Goal: Task Accomplishment & Management: Manage account settings

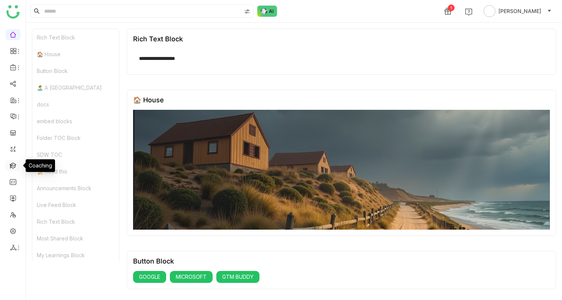
click at [11, 166] on link at bounding box center [13, 165] width 7 height 6
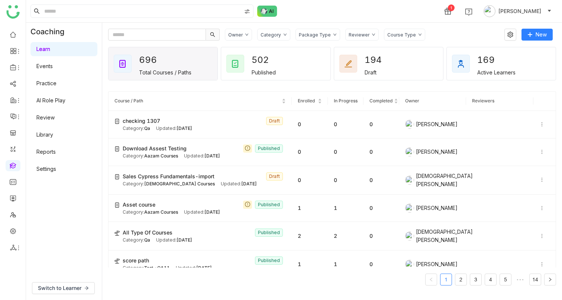
click at [48, 131] on link "Library" at bounding box center [44, 134] width 17 height 6
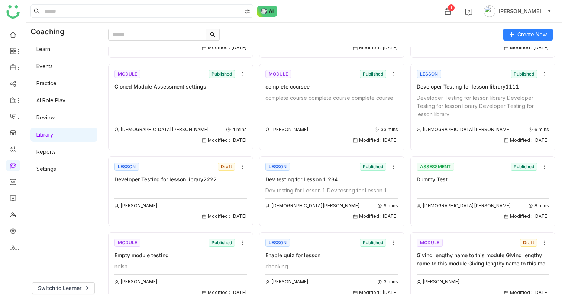
scroll to position [935, 0]
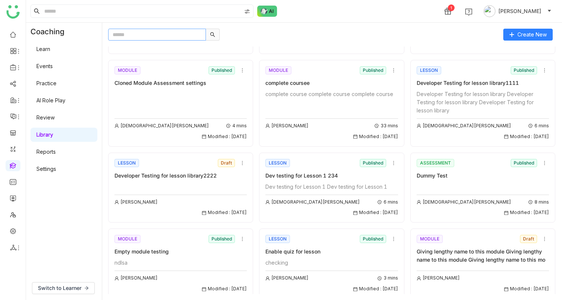
click at [147, 35] on input "text" at bounding box center [157, 35] width 98 height 12
paste input "**********"
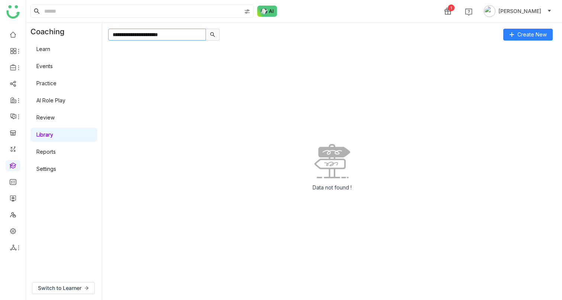
paste input "*"
type input "**********"
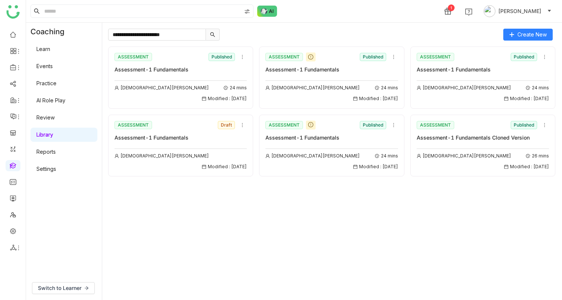
click at [338, 132] on div "ASSESSMENT Published Assessment-1 Fundamentals" at bounding box center [332, 130] width 132 height 22
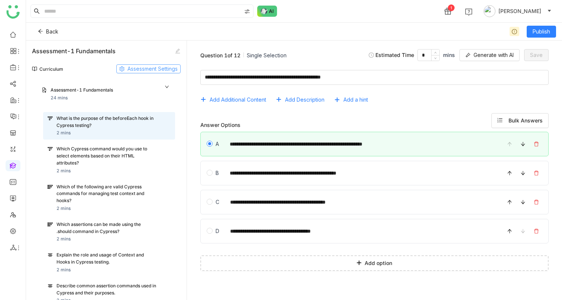
click at [141, 72] on span "Assessment Settings" at bounding box center [153, 69] width 50 height 8
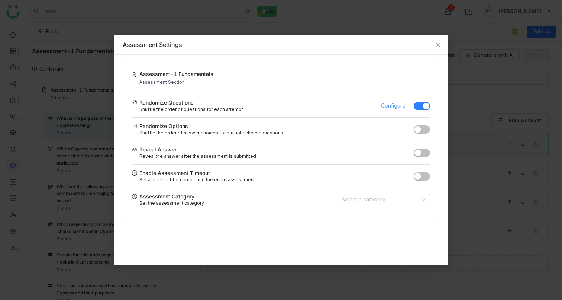
click at [382, 106] on span "Configure" at bounding box center [393, 106] width 25 height 8
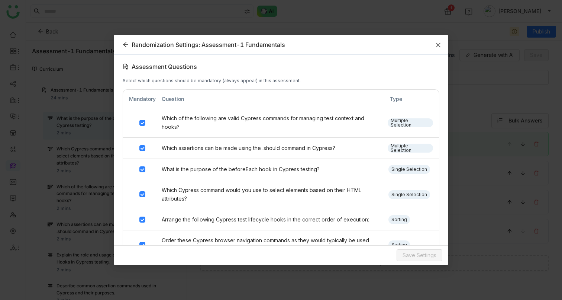
click at [439, 44] on icon "Close" at bounding box center [439, 45] width 6 height 6
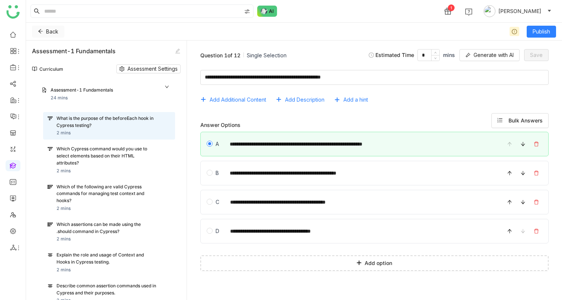
click at [42, 32] on icon at bounding box center [40, 31] width 5 height 5
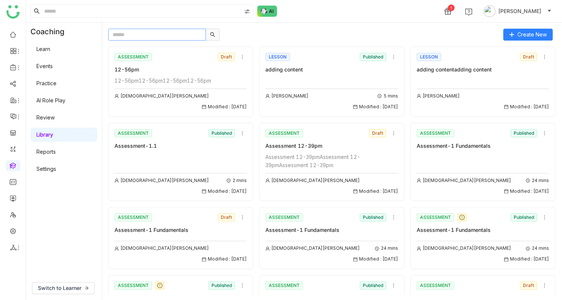
click at [148, 36] on input "text" at bounding box center [157, 35] width 98 height 12
paste input "**********"
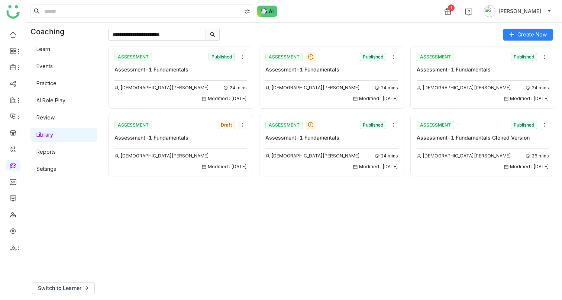
click at [241, 126] on icon at bounding box center [242, 124] width 5 height 5
click at [250, 164] on span "Delete" at bounding box center [250, 167] width 16 height 8
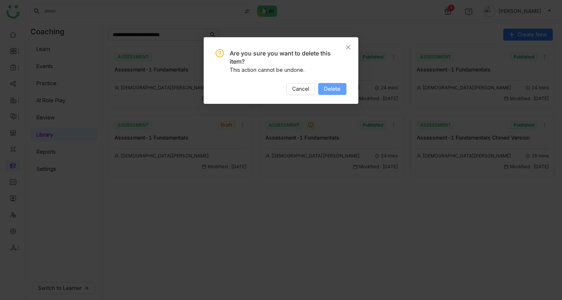
click at [334, 87] on span "Delete" at bounding box center [332, 89] width 16 height 8
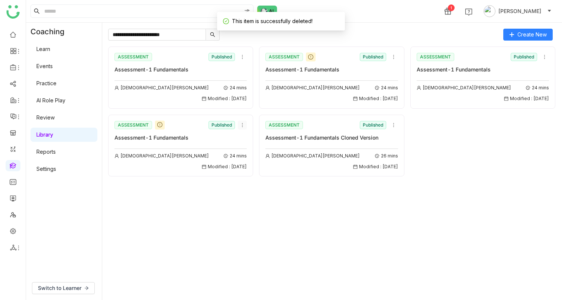
click at [242, 124] on icon at bounding box center [242, 124] width 5 height 5
click at [257, 179] on span "Delete" at bounding box center [250, 181] width 16 height 8
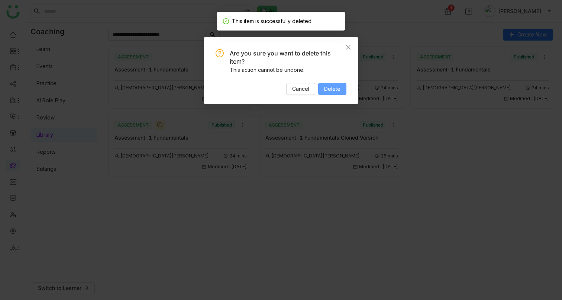
click at [330, 91] on span "Delete" at bounding box center [332, 89] width 16 height 8
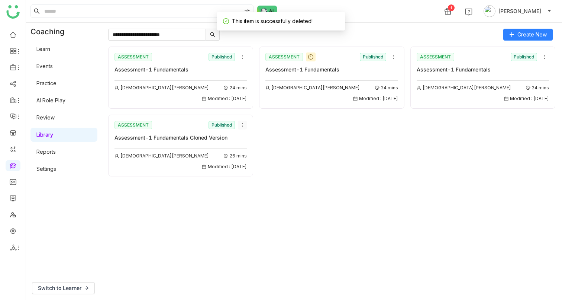
click at [242, 125] on icon at bounding box center [242, 124] width 5 height 5
click at [253, 177] on span "Delete" at bounding box center [250, 181] width 16 height 8
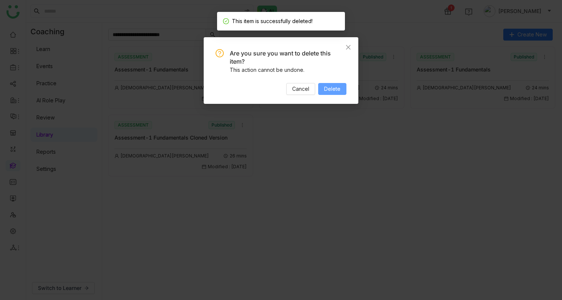
click at [341, 85] on button "Delete" at bounding box center [332, 89] width 28 height 12
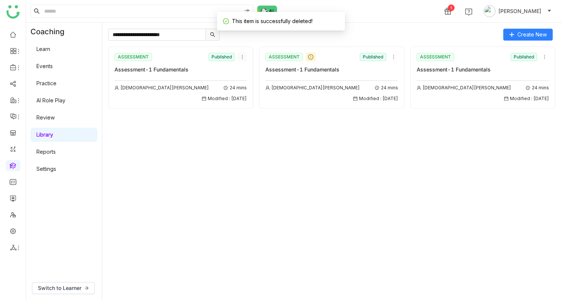
click at [243, 57] on icon at bounding box center [242, 56] width 5 height 5
click at [251, 107] on li "Delete" at bounding box center [260, 113] width 45 height 14
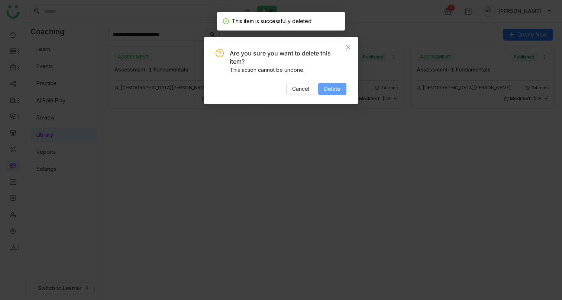
click at [323, 94] on button "Delete" at bounding box center [332, 89] width 28 height 12
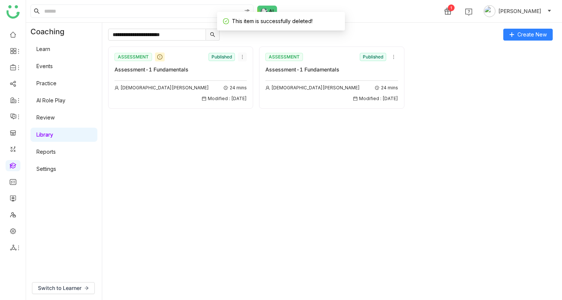
click at [242, 53] on button at bounding box center [242, 56] width 9 height 9
click at [256, 114] on span "Delete" at bounding box center [250, 113] width 16 height 8
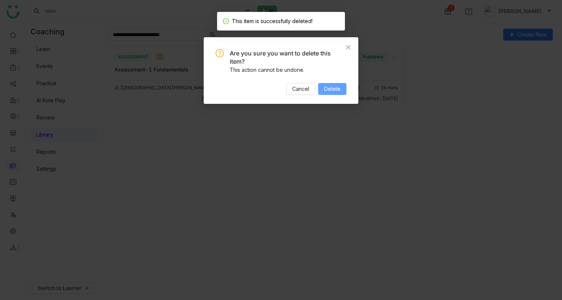
click at [337, 87] on span "Delete" at bounding box center [332, 89] width 16 height 8
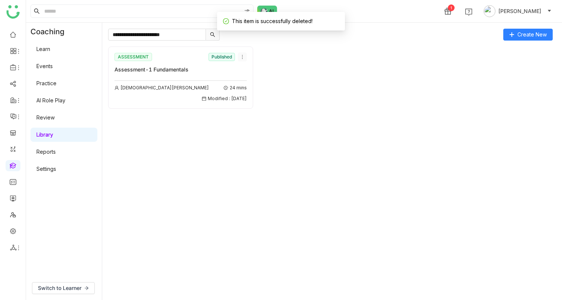
click at [243, 55] on icon at bounding box center [242, 56] width 5 height 5
click at [253, 112] on span "Delete" at bounding box center [250, 113] width 16 height 8
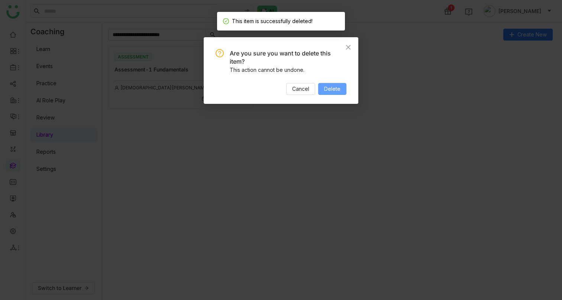
click at [326, 88] on span "Delete" at bounding box center [332, 89] width 16 height 8
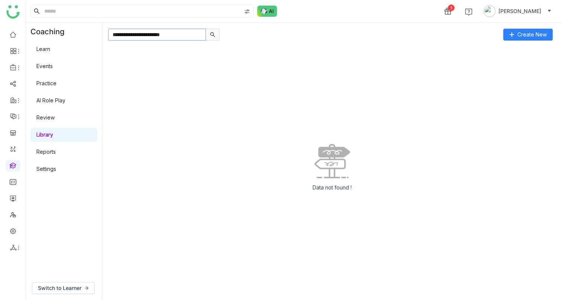
click at [194, 38] on input "**********" at bounding box center [157, 35] width 98 height 12
type input "**********"
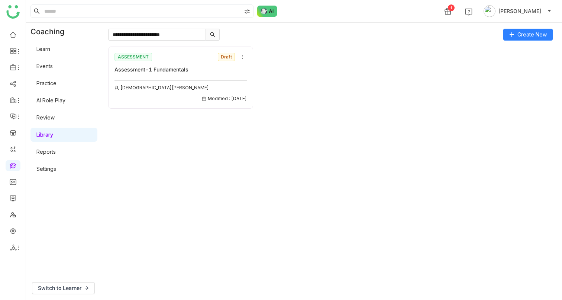
click at [178, 76] on div "ASSESSMENT Draft Assessment-1 Fundamentals Vishnu Vardhan Modified : 10/09/2025" at bounding box center [181, 76] width 132 height 51
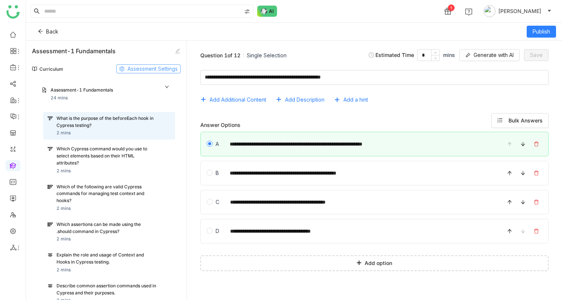
click at [155, 73] on span "Assessment Settings" at bounding box center [153, 69] width 50 height 8
click at [217, 37] on div "Back Publish" at bounding box center [294, 32] width 536 height 18
click at [52, 35] on span "Back" at bounding box center [52, 32] width 12 height 8
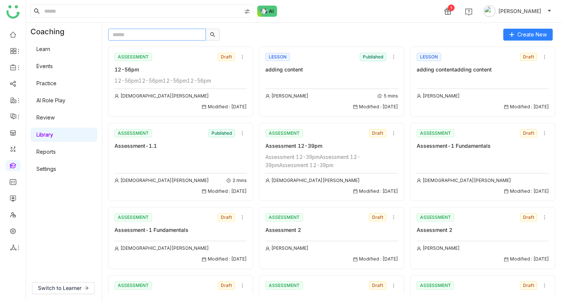
click at [154, 38] on input "text" at bounding box center [157, 35] width 98 height 12
paste input "**********"
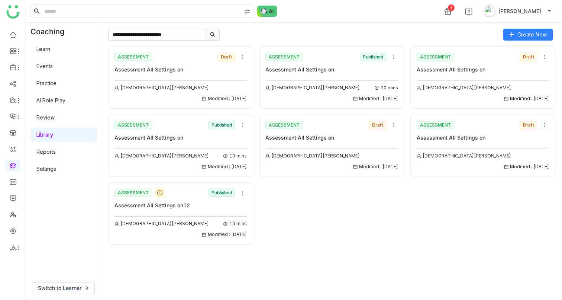
click at [544, 125] on icon at bounding box center [544, 124] width 5 height 5
click at [536, 165] on span "Delete" at bounding box center [537, 167] width 16 height 8
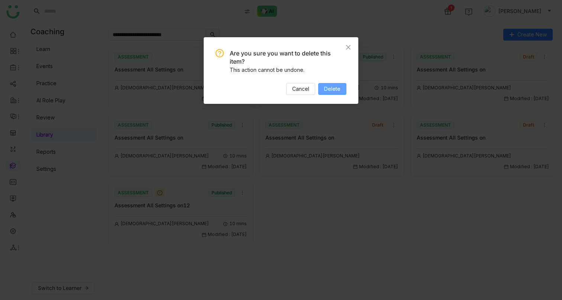
click at [335, 90] on span "Delete" at bounding box center [332, 89] width 16 height 8
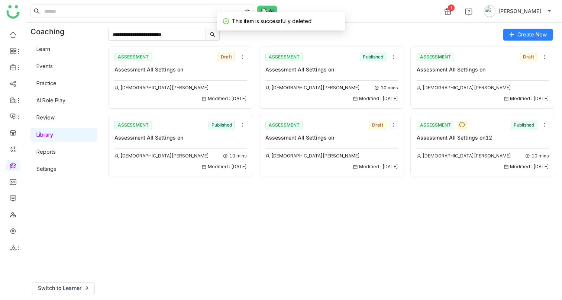
click at [393, 123] on icon at bounding box center [393, 124] width 5 height 5
click at [406, 168] on span "Delete" at bounding box center [402, 167] width 16 height 8
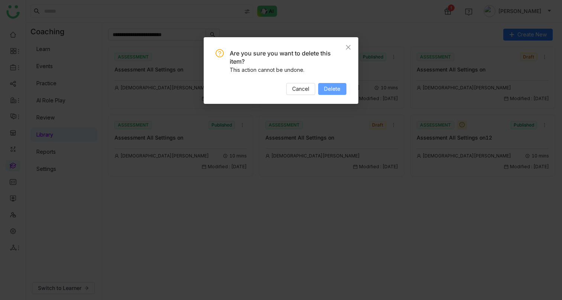
click at [338, 89] on span "Delete" at bounding box center [332, 89] width 16 height 8
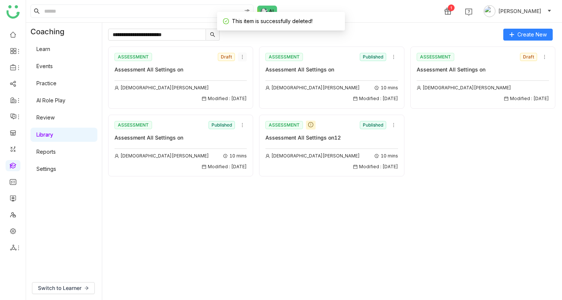
click at [242, 58] on icon at bounding box center [242, 56] width 5 height 5
click at [252, 102] on span "Delete" at bounding box center [250, 99] width 16 height 8
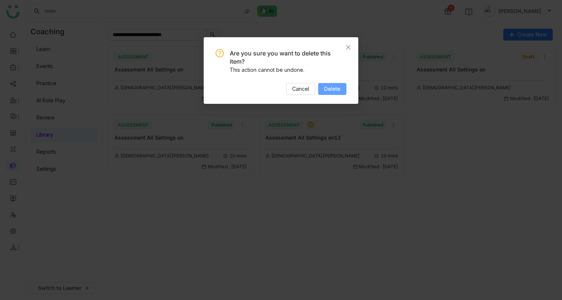
click at [335, 89] on span "Delete" at bounding box center [332, 89] width 16 height 8
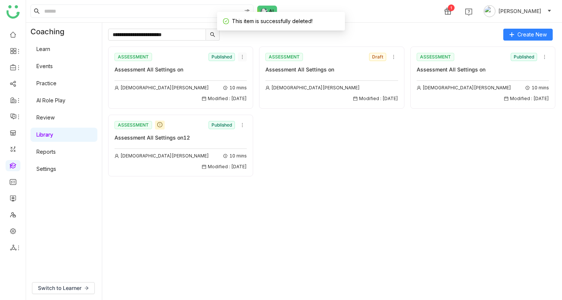
click at [240, 54] on icon at bounding box center [242, 56] width 5 height 5
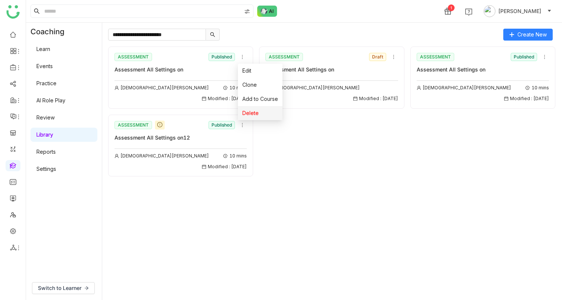
click at [248, 109] on span "Delete" at bounding box center [250, 113] width 16 height 8
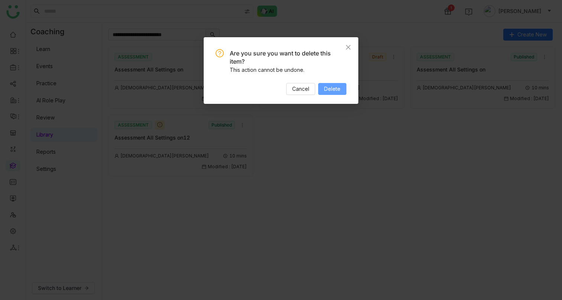
click at [338, 86] on span "Delete" at bounding box center [332, 89] width 16 height 8
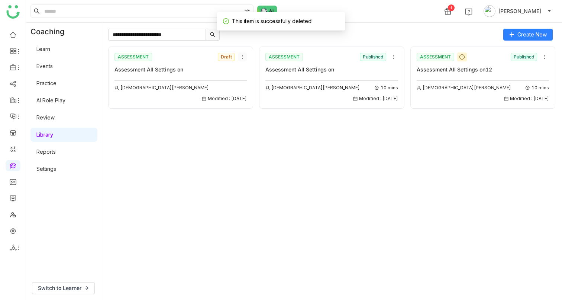
click at [241, 55] on icon at bounding box center [242, 56] width 5 height 5
click at [252, 97] on span "Delete" at bounding box center [250, 99] width 16 height 8
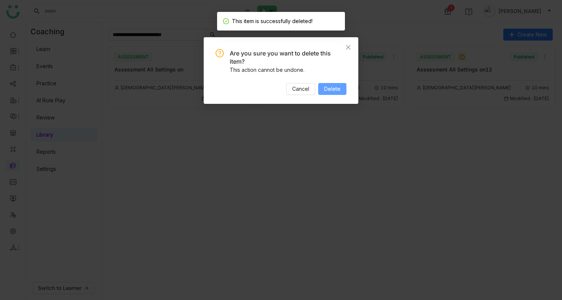
click at [322, 91] on button "Delete" at bounding box center [332, 89] width 28 height 12
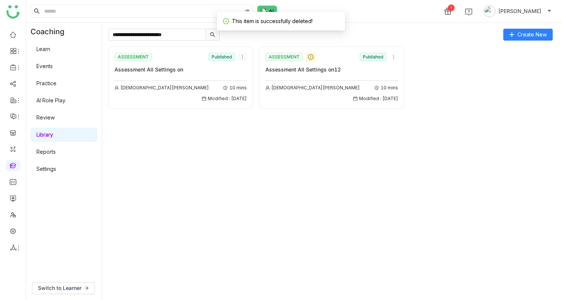
click at [242, 55] on icon at bounding box center [242, 56] width 5 height 5
click at [258, 116] on li "Delete" at bounding box center [260, 113] width 45 height 14
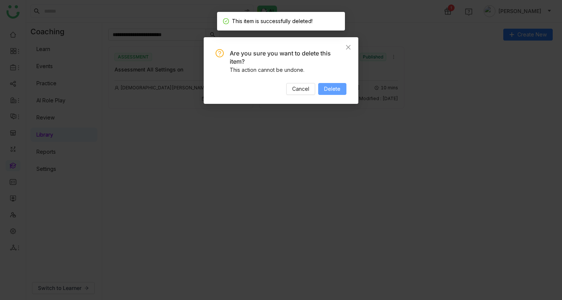
click at [330, 91] on span "Delete" at bounding box center [332, 89] width 16 height 8
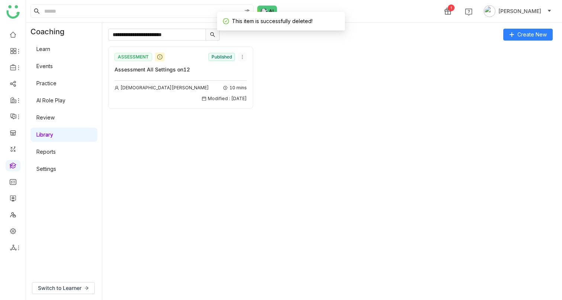
click at [245, 57] on nz-icon at bounding box center [242, 56] width 8 height 5
click at [254, 107] on li "Delete" at bounding box center [260, 113] width 45 height 14
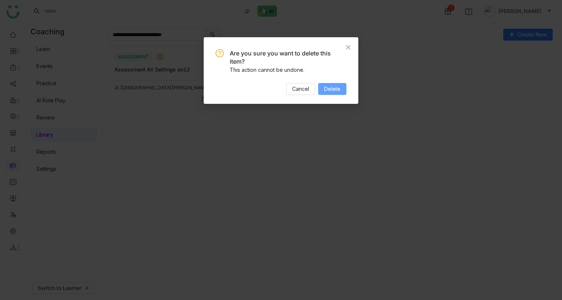
click at [345, 86] on button "Delete" at bounding box center [332, 89] width 28 height 12
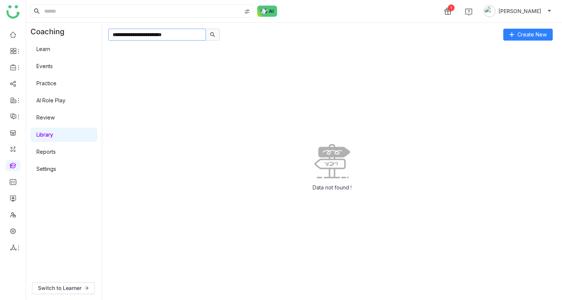
click at [183, 39] on input "**********" at bounding box center [157, 35] width 98 height 12
type input "**********"
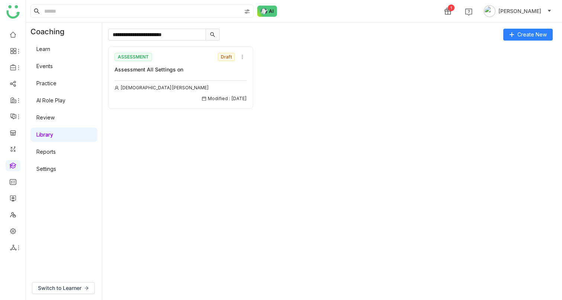
click at [169, 75] on div "ASSESSMENT Draft Assessment All Settings on Vishnu Vardhan Modified : 10/09/2025" at bounding box center [181, 76] width 132 height 51
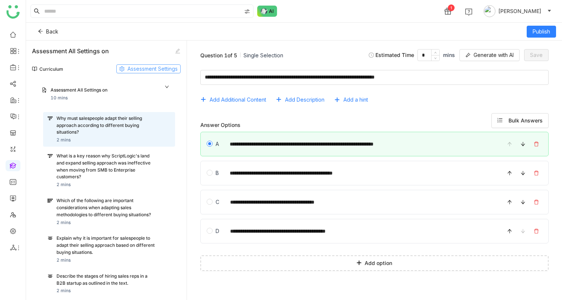
click at [156, 65] on span "Assessment Settings" at bounding box center [153, 69] width 50 height 8
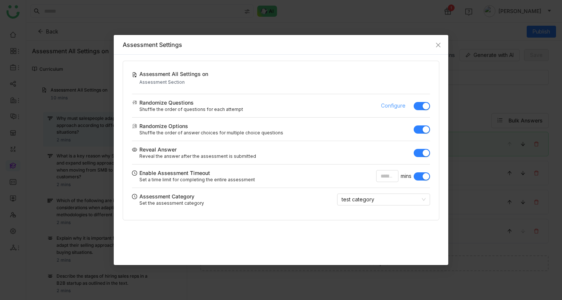
click at [394, 100] on button "Configure" at bounding box center [393, 106] width 36 height 12
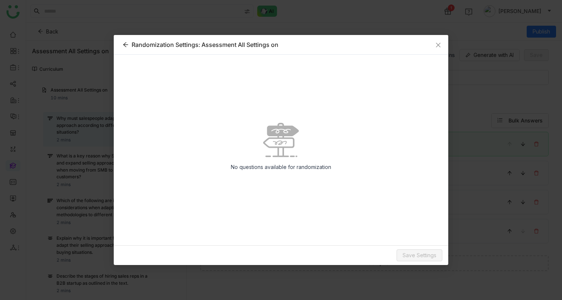
click at [126, 48] on div "Randomization Settings: Assessment All Settings on" at bounding box center [281, 44] width 317 height 7
click at [126, 46] on icon at bounding box center [126, 45] width 6 height 6
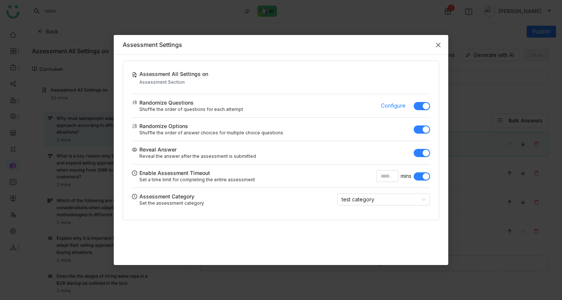
click at [439, 46] on icon "Close" at bounding box center [439, 45] width 6 height 6
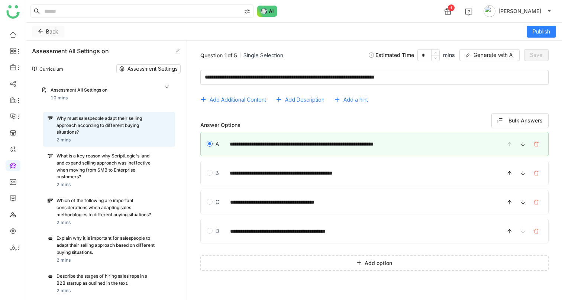
click at [42, 33] on icon at bounding box center [40, 31] width 5 height 5
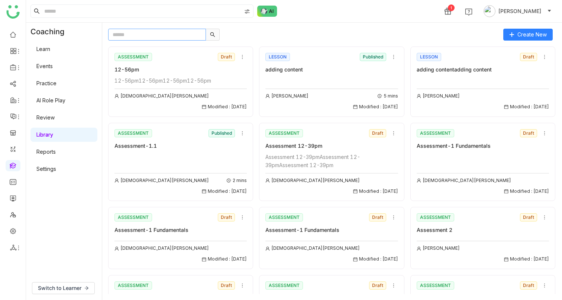
click at [148, 36] on input "text" at bounding box center [157, 35] width 98 height 12
paste input "**********"
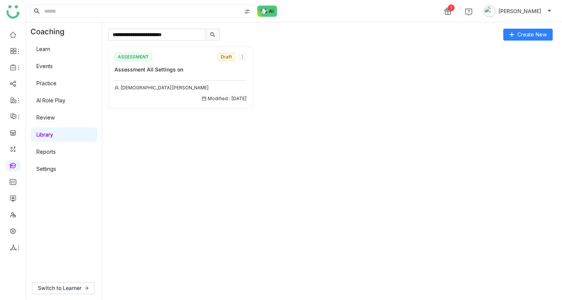
click at [240, 59] on icon at bounding box center [242, 56] width 5 height 5
click at [247, 97] on span "Delete" at bounding box center [250, 99] width 16 height 8
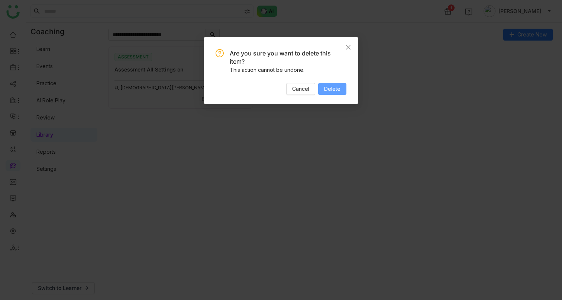
click at [337, 89] on span "Delete" at bounding box center [332, 89] width 16 height 8
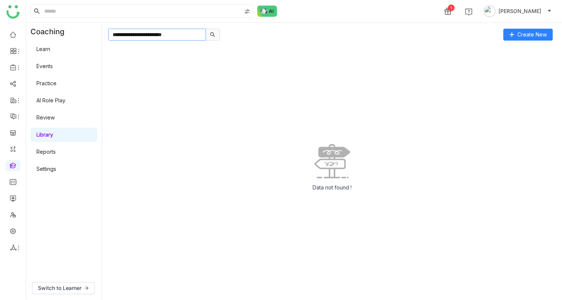
click at [185, 32] on input "**********" at bounding box center [157, 35] width 98 height 12
type input "**********"
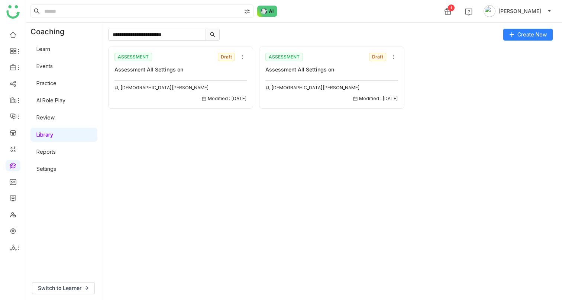
click at [190, 68] on div "Assessment All Settings on" at bounding box center [181, 69] width 132 height 8
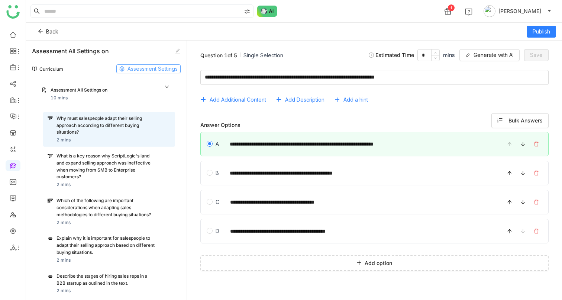
click at [160, 71] on span "Assessment Settings" at bounding box center [153, 69] width 50 height 8
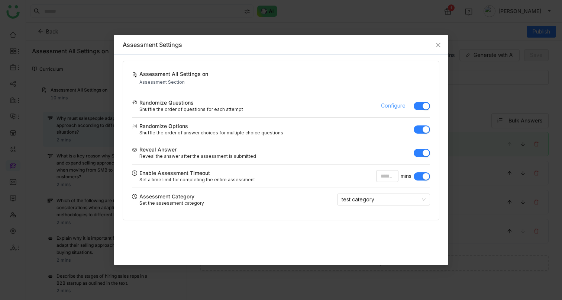
click at [396, 106] on span "Configure" at bounding box center [393, 106] width 25 height 8
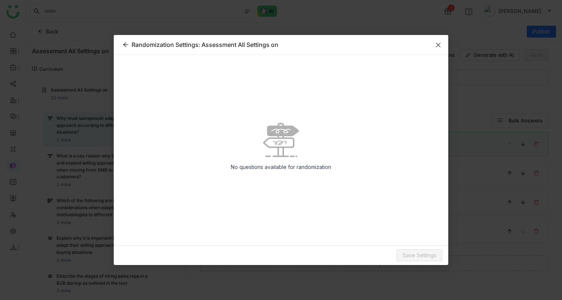
click at [442, 43] on span "Close" at bounding box center [438, 45] width 20 height 20
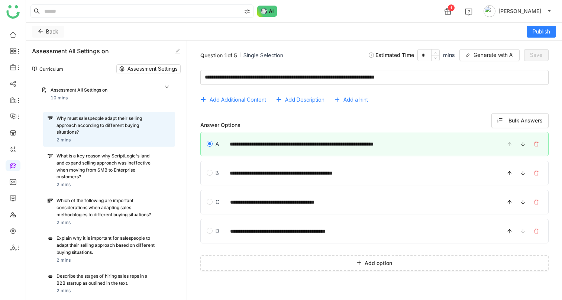
click at [43, 32] on button "Back" at bounding box center [48, 32] width 32 height 12
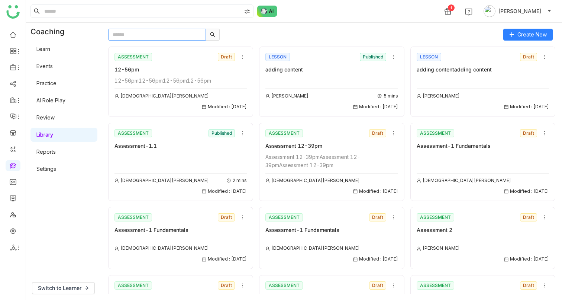
click at [172, 38] on input "text" at bounding box center [157, 35] width 98 height 12
paste input "**********"
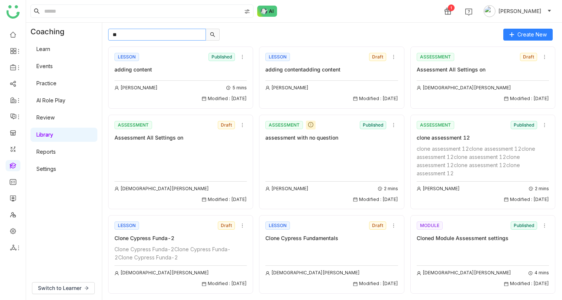
type input "*"
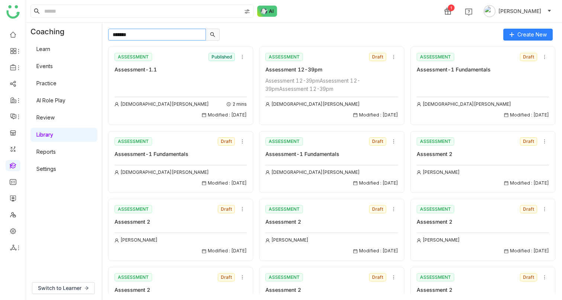
click at [132, 38] on input "*******" at bounding box center [157, 35] width 98 height 12
paste input "**********"
type input "**********"
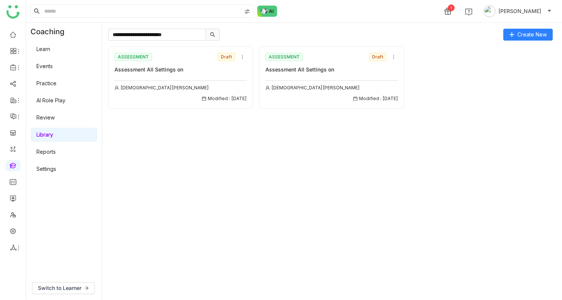
click at [297, 60] on div "ASSESSMENT" at bounding box center [285, 57] width 38 height 8
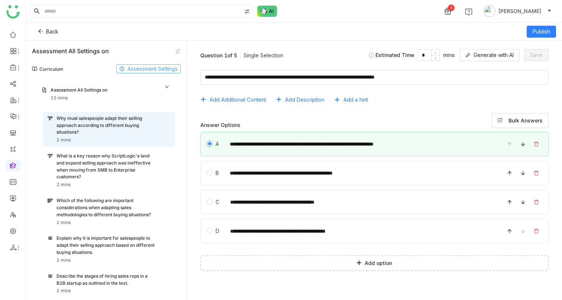
click at [146, 70] on span "Assessment Settings" at bounding box center [153, 69] width 50 height 8
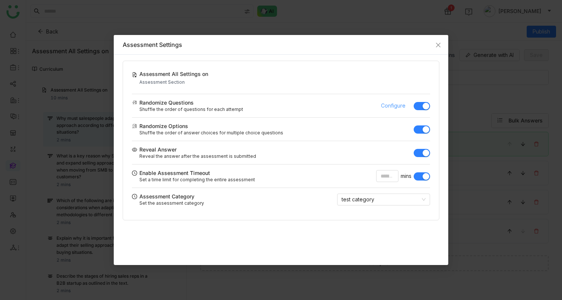
click at [386, 109] on span "Configure" at bounding box center [393, 106] width 25 height 8
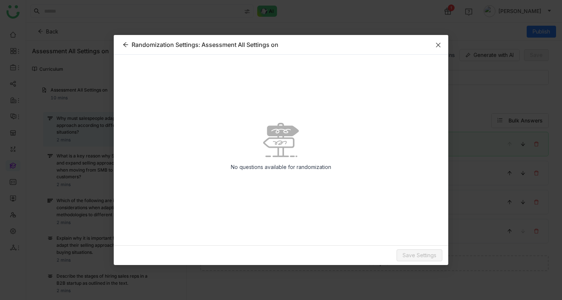
click at [437, 45] on icon "Close" at bounding box center [439, 45] width 6 height 6
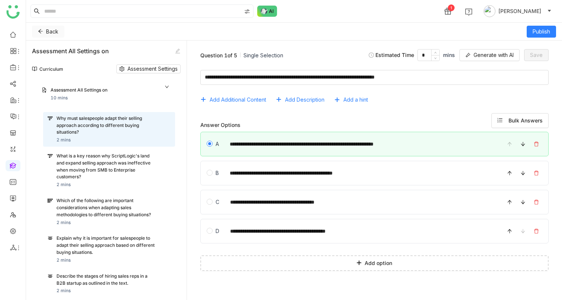
click at [40, 32] on icon at bounding box center [40, 31] width 4 height 4
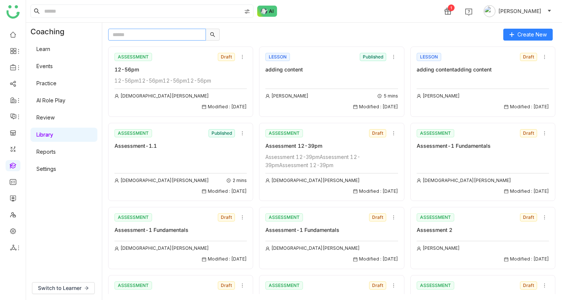
click at [141, 38] on input "text" at bounding box center [157, 35] width 98 height 12
paste input "**********"
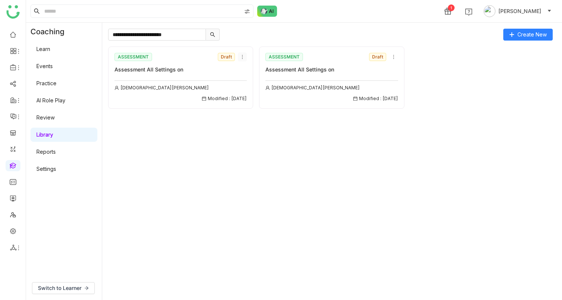
click at [240, 56] on icon at bounding box center [242, 56] width 5 height 5
click at [254, 99] on span "Delete" at bounding box center [250, 99] width 16 height 8
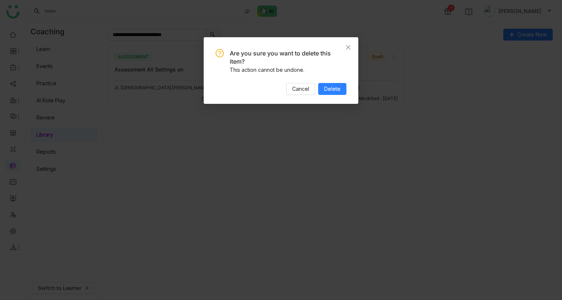
click at [348, 89] on div "Are you sure you want to delete this item? This action cannot be undone. Cancel…" at bounding box center [281, 70] width 155 height 67
click at [337, 87] on span "Delete" at bounding box center [332, 89] width 16 height 8
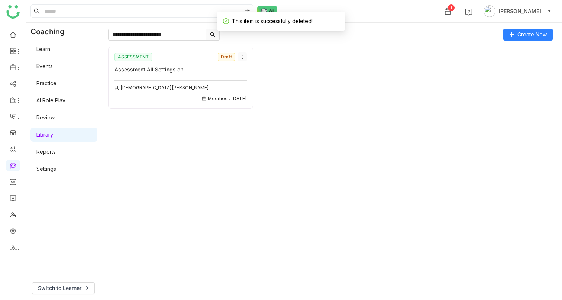
click at [244, 57] on icon at bounding box center [242, 56] width 5 height 5
click at [256, 94] on li "Delete" at bounding box center [250, 99] width 25 height 14
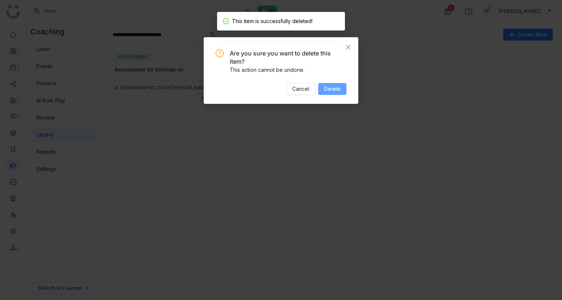
click at [337, 86] on span "Delete" at bounding box center [332, 89] width 16 height 8
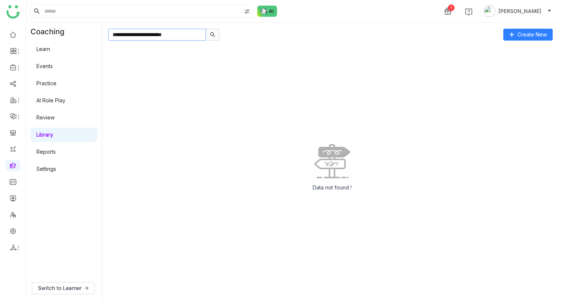
click at [183, 33] on input "**********" at bounding box center [157, 35] width 98 height 12
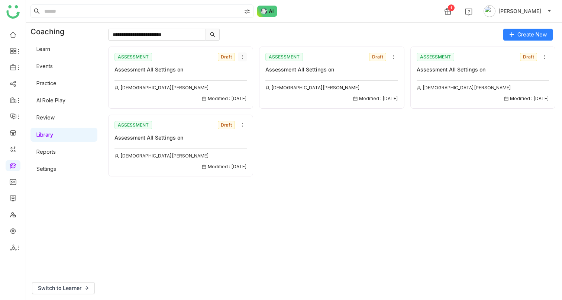
click at [244, 58] on icon at bounding box center [242, 56] width 5 height 5
click at [252, 97] on span "Delete" at bounding box center [250, 99] width 16 height 8
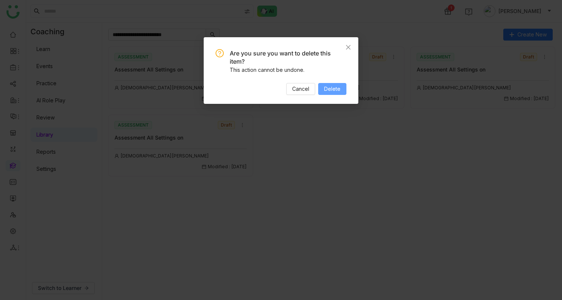
click at [327, 86] on span "Delete" at bounding box center [332, 89] width 16 height 8
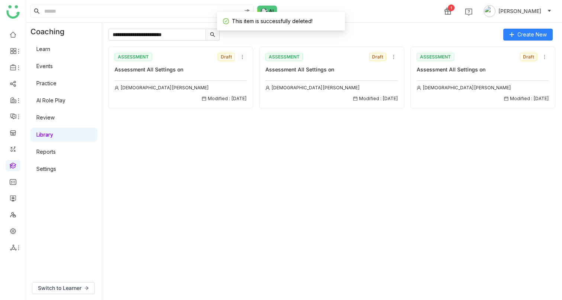
click at [244, 58] on icon at bounding box center [242, 56] width 5 height 5
click at [254, 96] on span "Delete" at bounding box center [250, 99] width 16 height 8
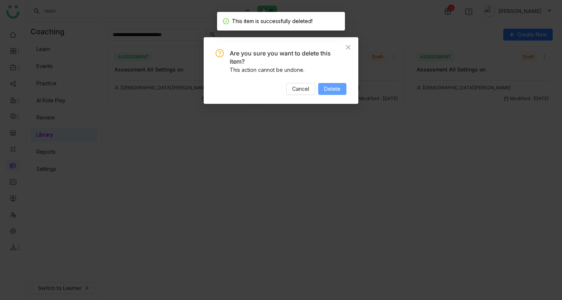
click at [340, 94] on button "Delete" at bounding box center [332, 89] width 28 height 12
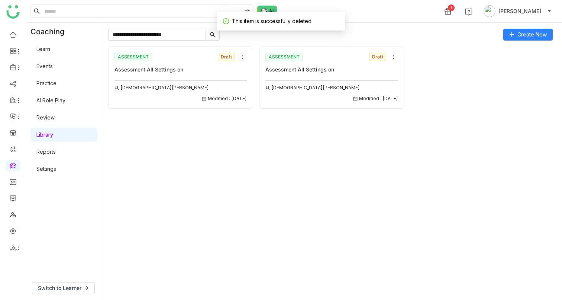
click at [243, 57] on icon at bounding box center [242, 56] width 5 height 5
click at [247, 99] on span "Delete" at bounding box center [250, 99] width 16 height 8
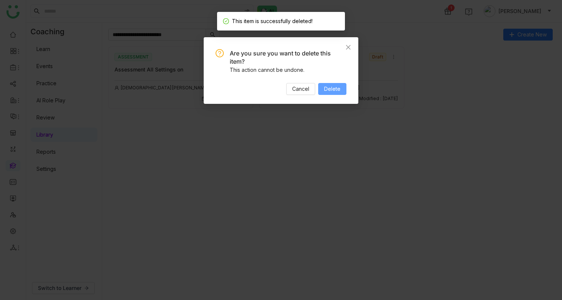
click at [324, 87] on button "Delete" at bounding box center [332, 89] width 28 height 12
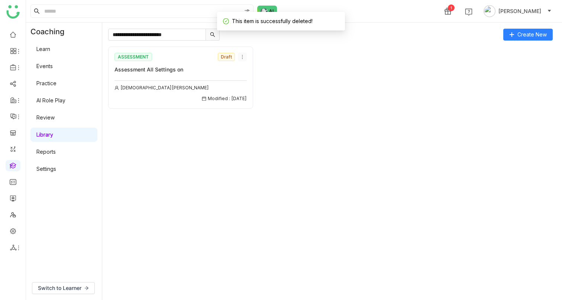
click at [244, 58] on icon at bounding box center [242, 56] width 5 height 5
click at [256, 99] on span "Delete" at bounding box center [250, 99] width 16 height 8
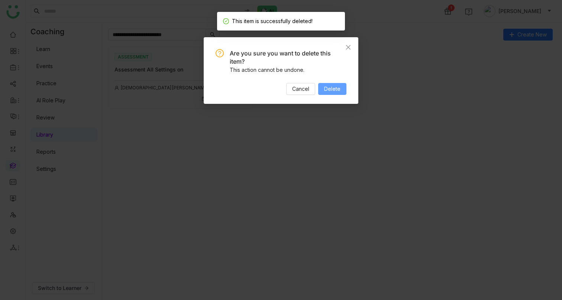
click at [330, 91] on span "Delete" at bounding box center [332, 89] width 16 height 8
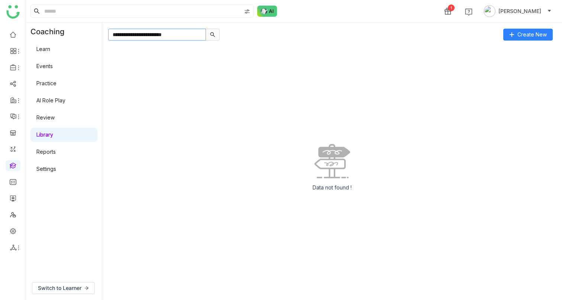
click at [184, 34] on input "**********" at bounding box center [157, 35] width 98 height 12
type input "**********"
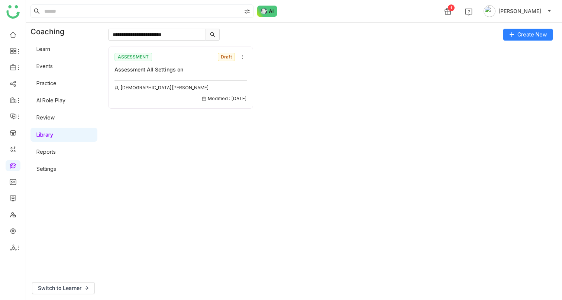
click at [168, 79] on div "Vishnu Vardhan Modified : 10/09/2025" at bounding box center [181, 90] width 132 height 26
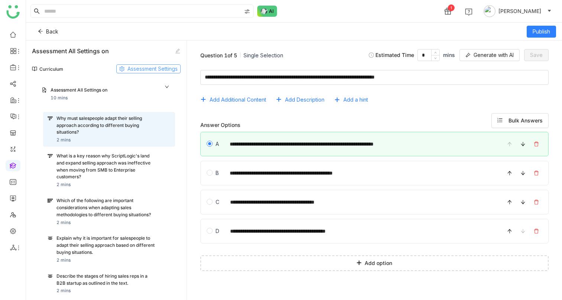
click at [161, 70] on span "Assessment Settings" at bounding box center [153, 69] width 50 height 8
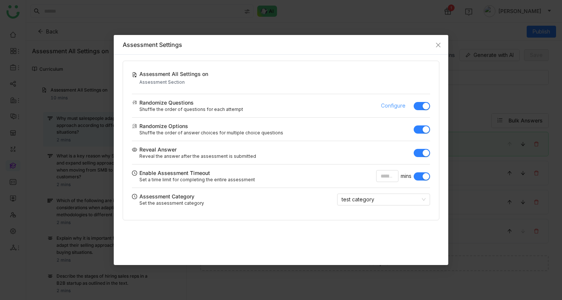
click at [391, 104] on span "Configure" at bounding box center [393, 106] width 25 height 8
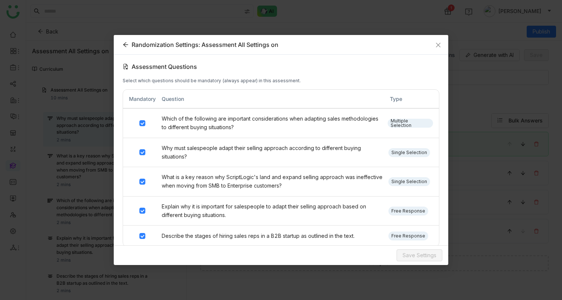
scroll to position [129, 0]
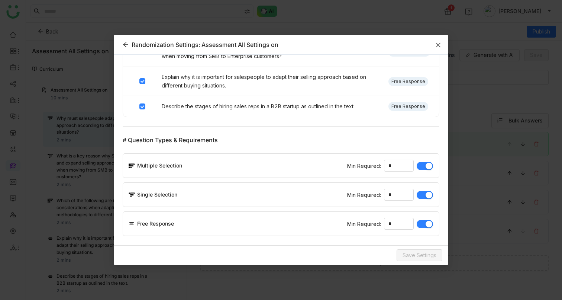
click at [439, 48] on span "Close" at bounding box center [438, 45] width 20 height 20
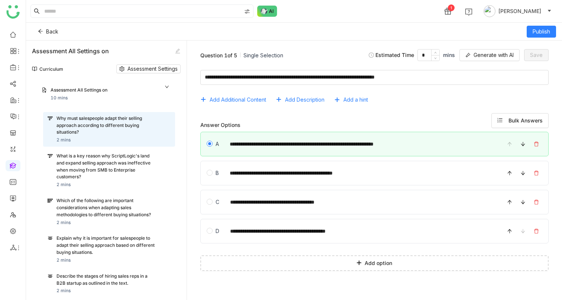
click at [54, 51] on div "Assessment All Settings on" at bounding box center [70, 50] width 77 height 9
copy div "Assessment All Settings on"
click at [41, 35] on button "Back" at bounding box center [48, 32] width 32 height 12
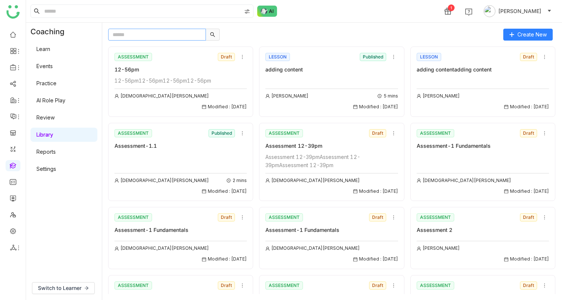
click at [136, 35] on input "text" at bounding box center [157, 35] width 98 height 12
paste input "**********"
type input "**********"
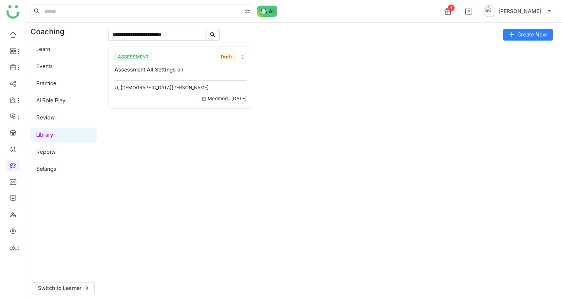
click at [159, 70] on div "Assessment All Settings on" at bounding box center [181, 69] width 132 height 8
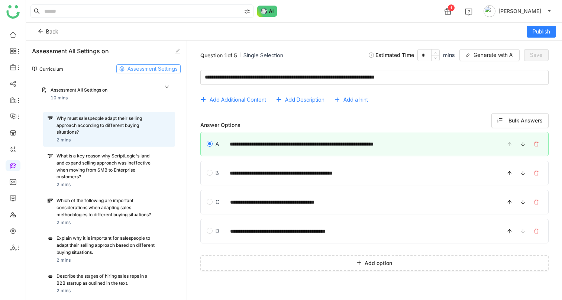
click at [152, 71] on span "Assessment Settings" at bounding box center [153, 69] width 50 height 8
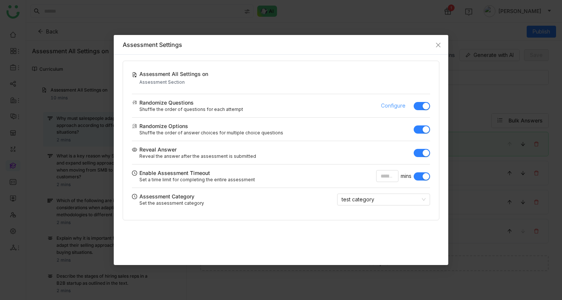
click at [389, 106] on span "Configure" at bounding box center [393, 106] width 25 height 8
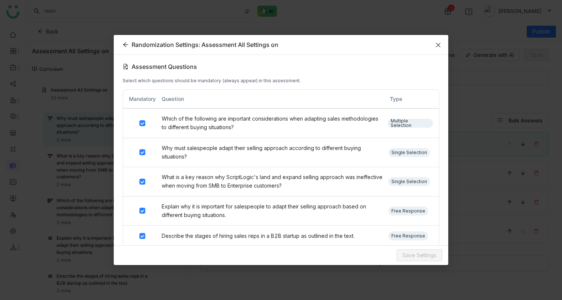
click at [441, 45] on span "Close" at bounding box center [438, 45] width 20 height 20
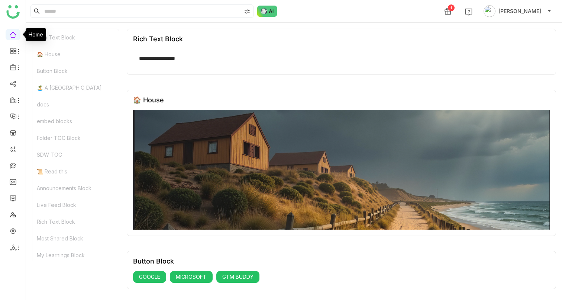
click at [10, 34] on link at bounding box center [13, 34] width 7 height 6
click at [13, 86] on link at bounding box center [13, 83] width 7 height 6
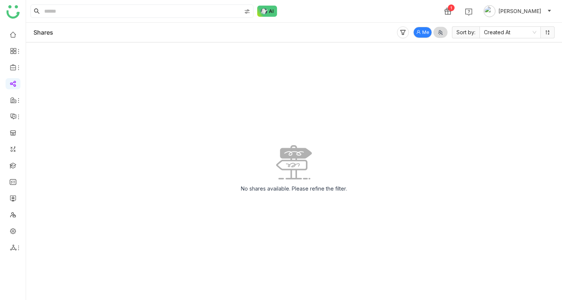
click at [425, 35] on span "Me" at bounding box center [426, 32] width 7 height 7
